Goal: Task Accomplishment & Management: Manage account settings

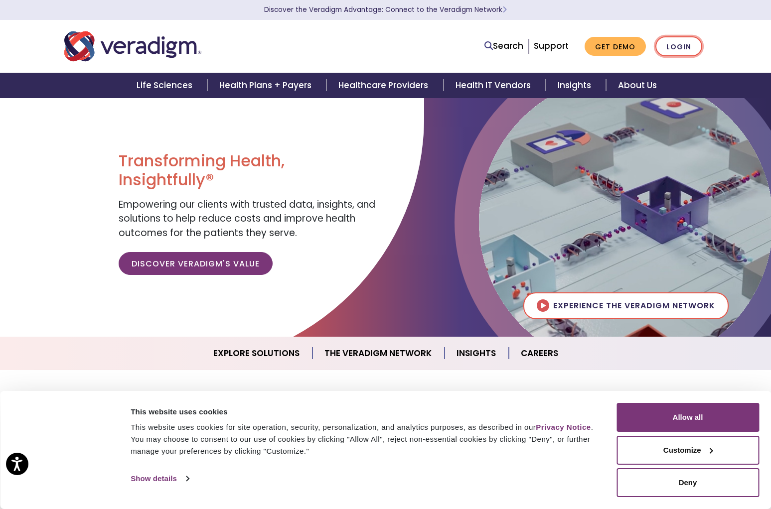
click at [676, 45] on link "Login" at bounding box center [678, 46] width 47 height 20
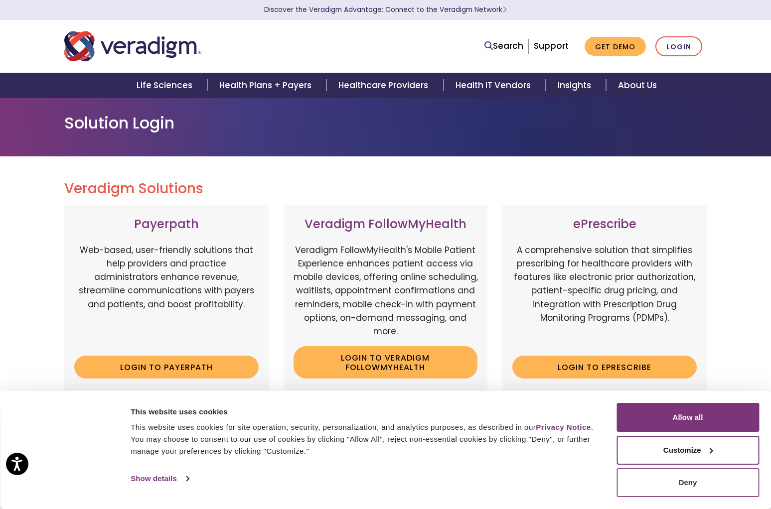
click at [705, 482] on button "Deny" at bounding box center [687, 482] width 142 height 29
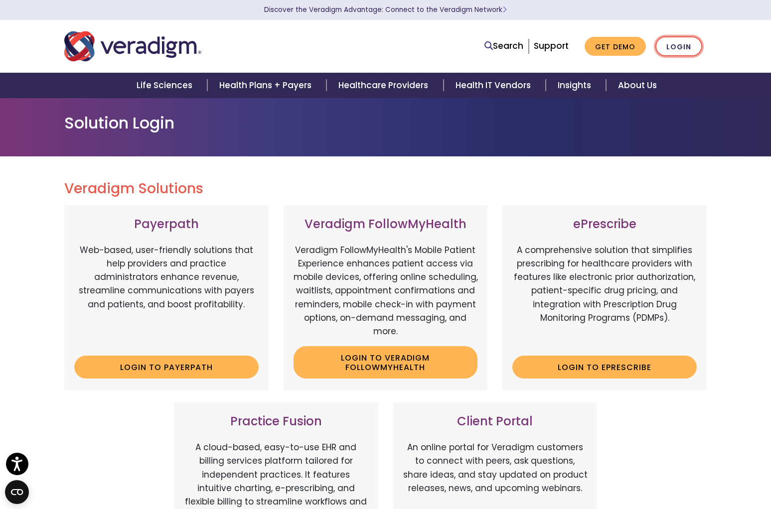
click at [660, 46] on link "Login" at bounding box center [678, 46] width 47 height 20
